Goal: Task Accomplishment & Management: Manage account settings

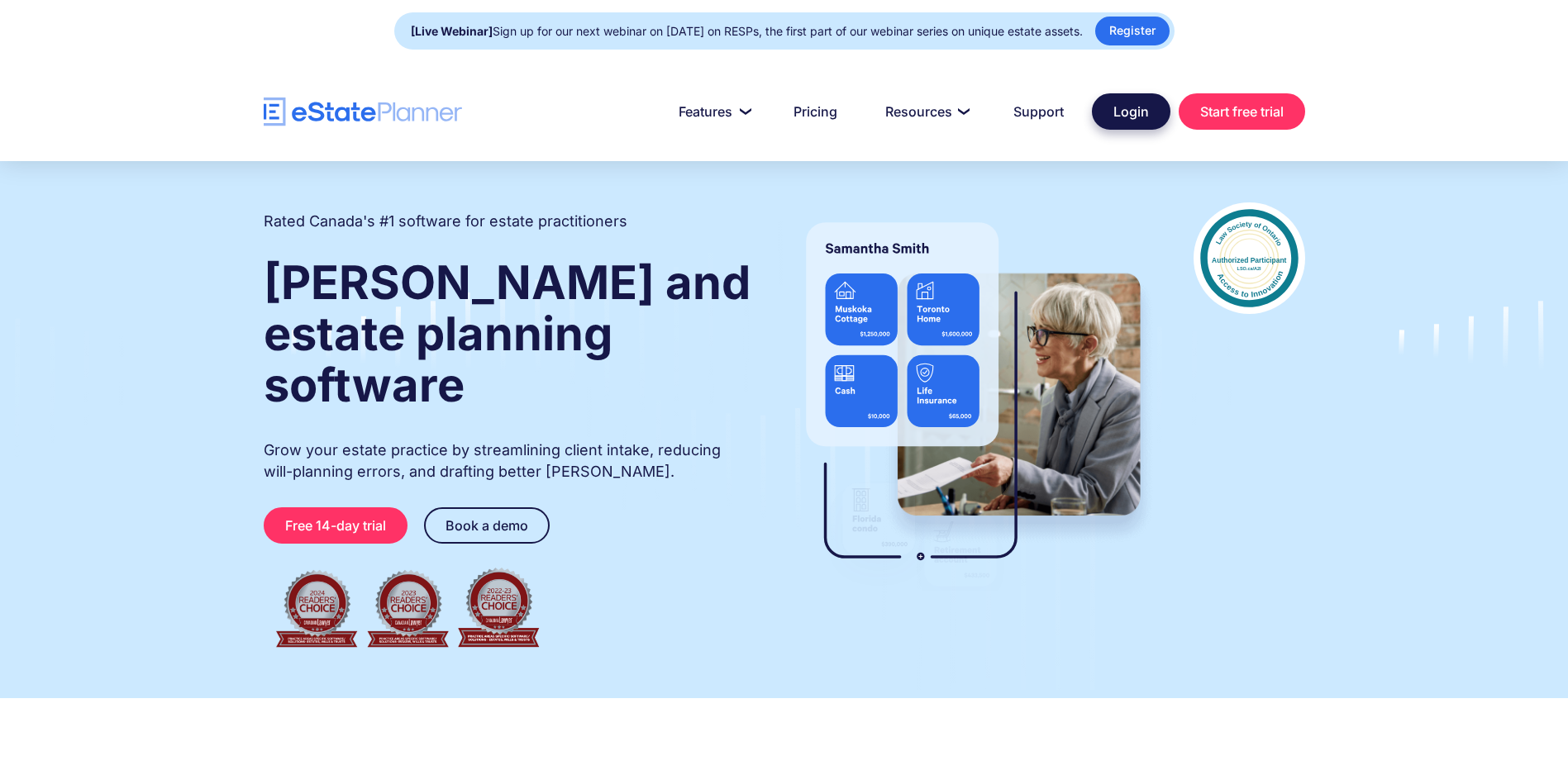
click at [1125, 113] on link "Login" at bounding box center [1131, 112] width 79 height 36
click at [1134, 111] on link "Login" at bounding box center [1131, 112] width 79 height 36
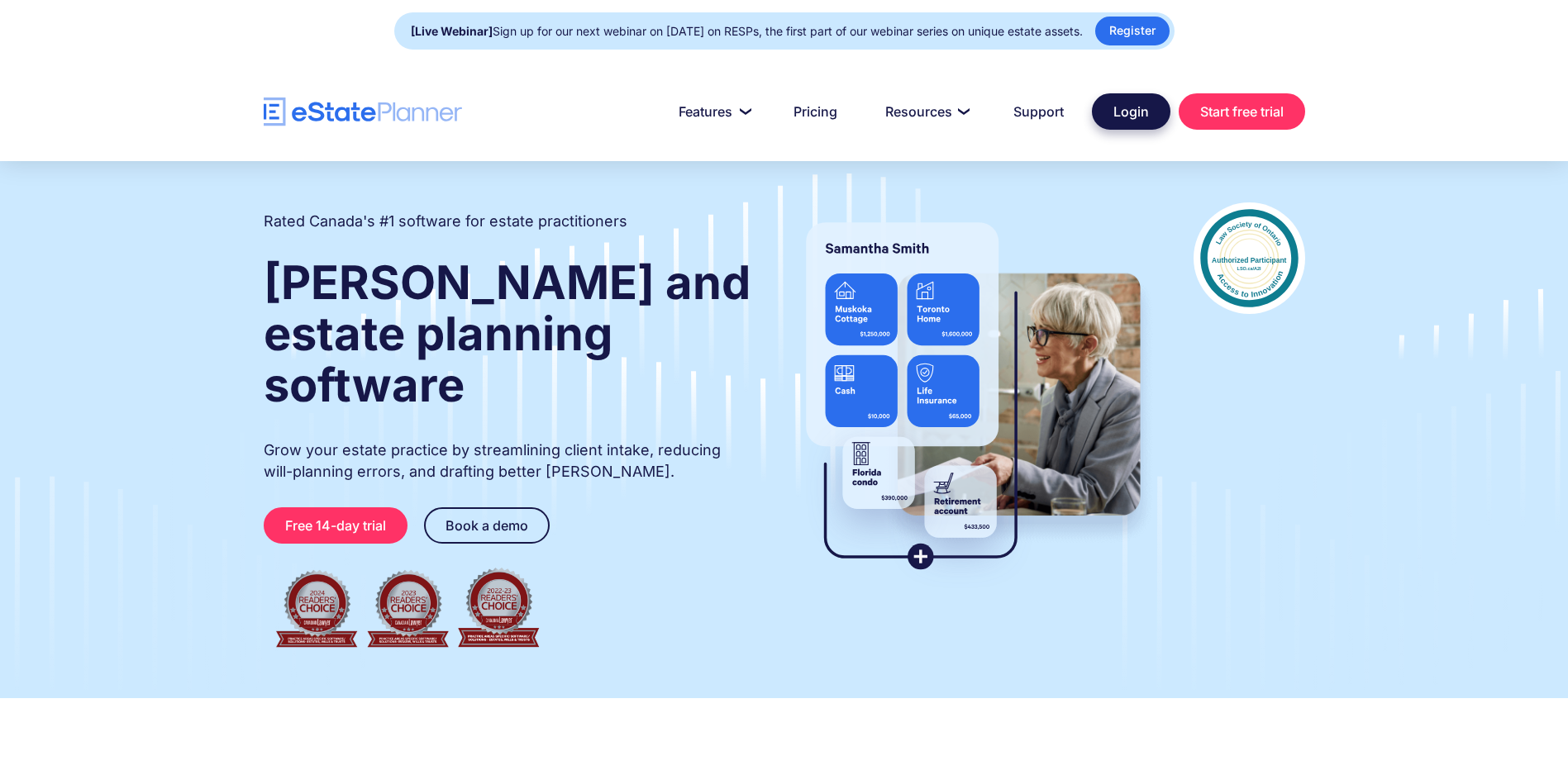
click at [1136, 114] on link "Login" at bounding box center [1131, 112] width 79 height 36
